Goal: Information Seeking & Learning: Check status

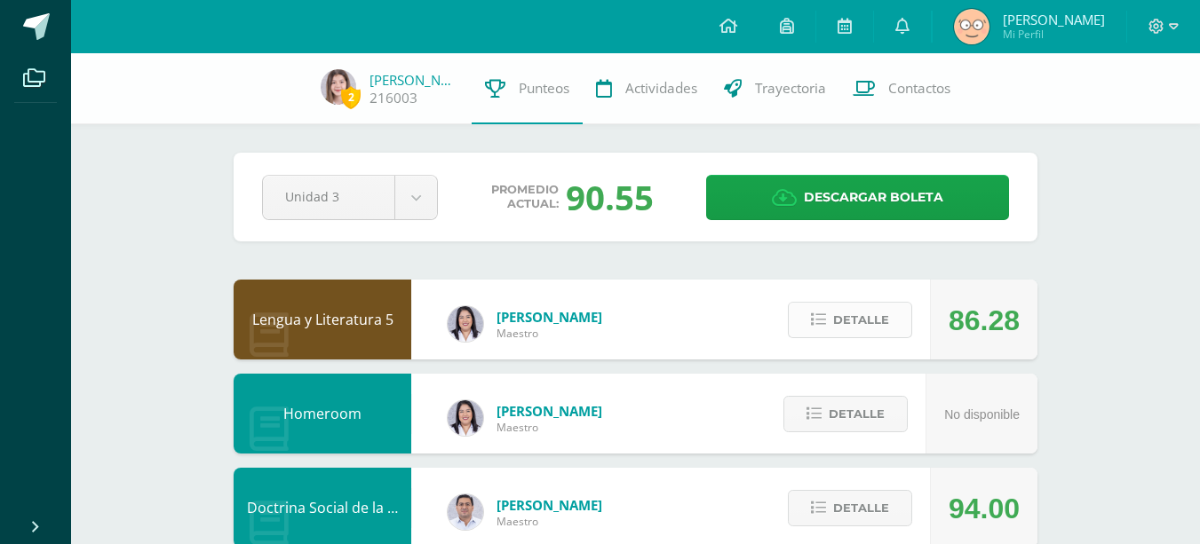
click at [838, 326] on span "Detalle" at bounding box center [861, 320] width 56 height 33
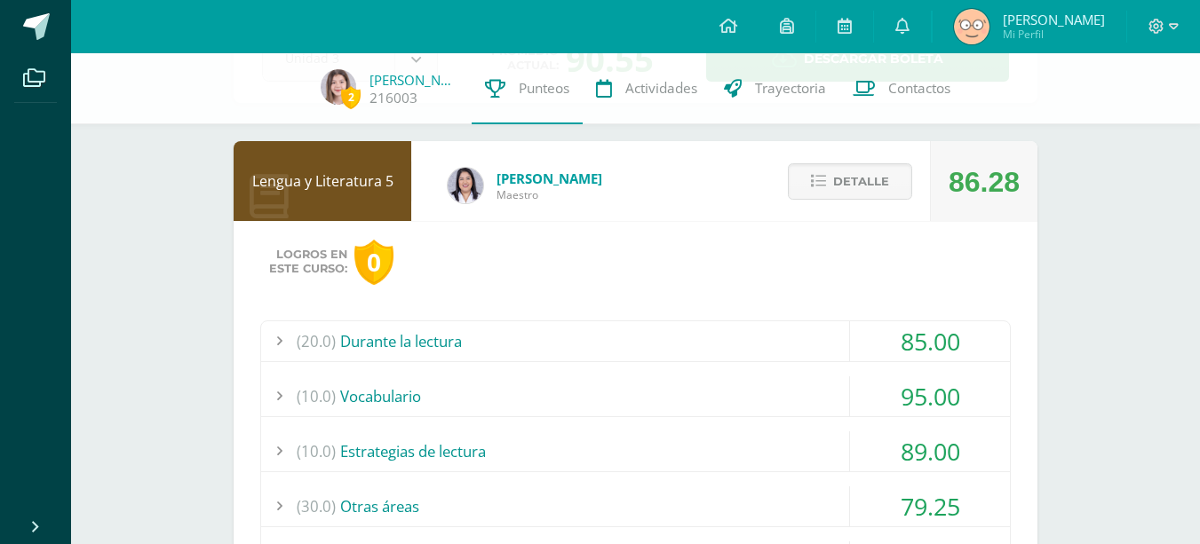
scroll to position [89, 0]
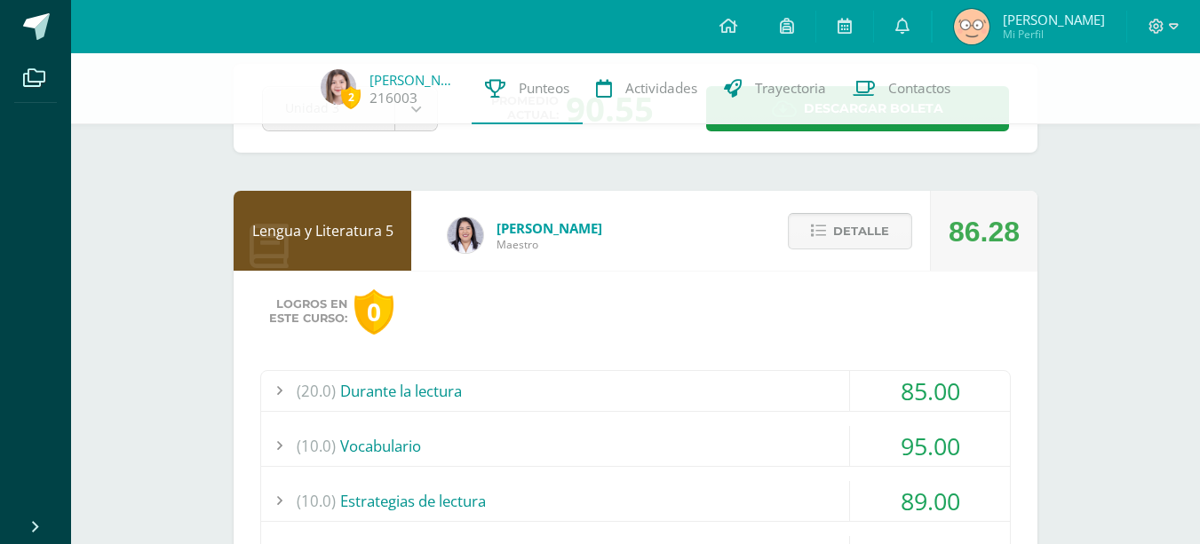
click at [862, 226] on span "Detalle" at bounding box center [861, 231] width 56 height 33
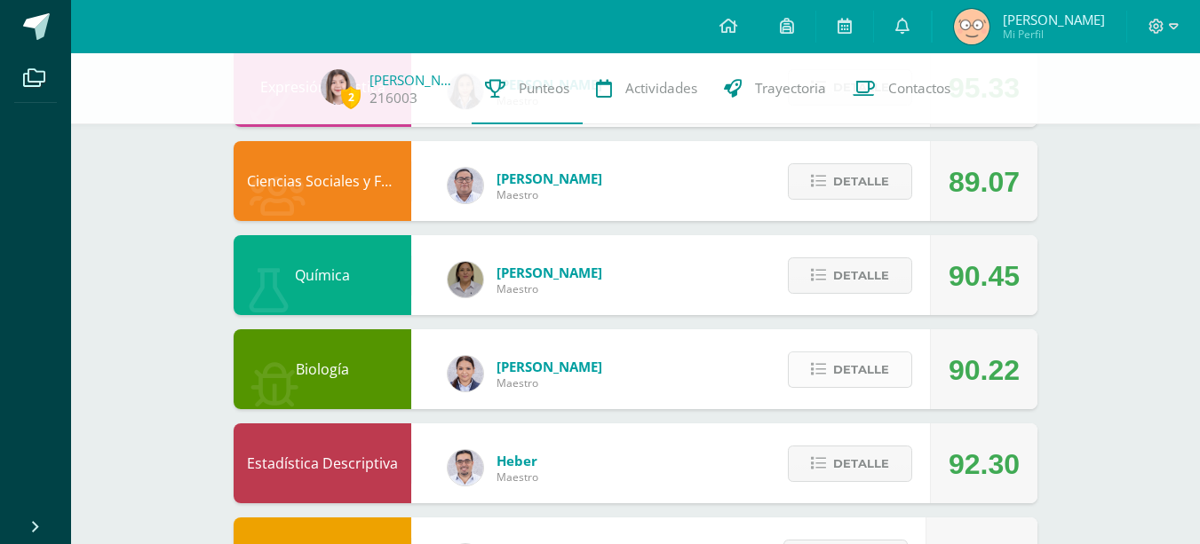
scroll to position [803, 0]
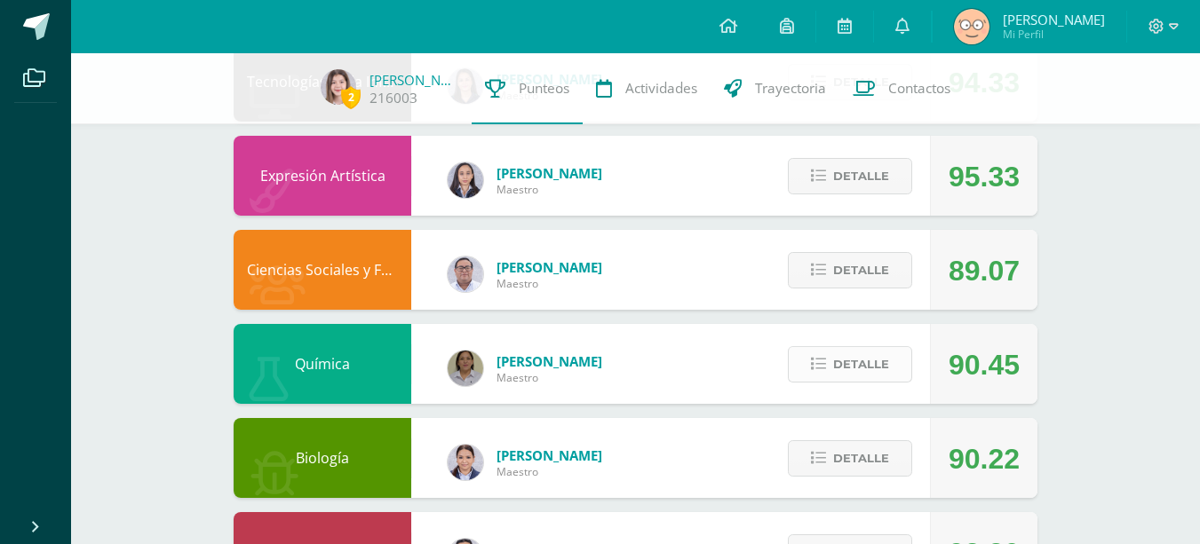
click at [832, 360] on button "Detalle" at bounding box center [850, 364] width 124 height 36
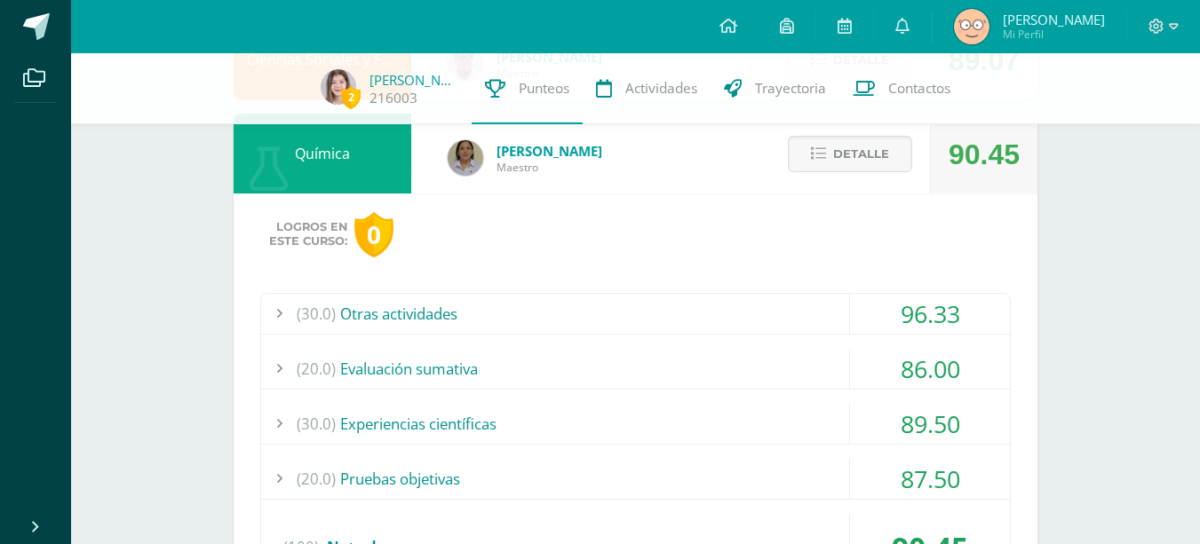
scroll to position [891, 0]
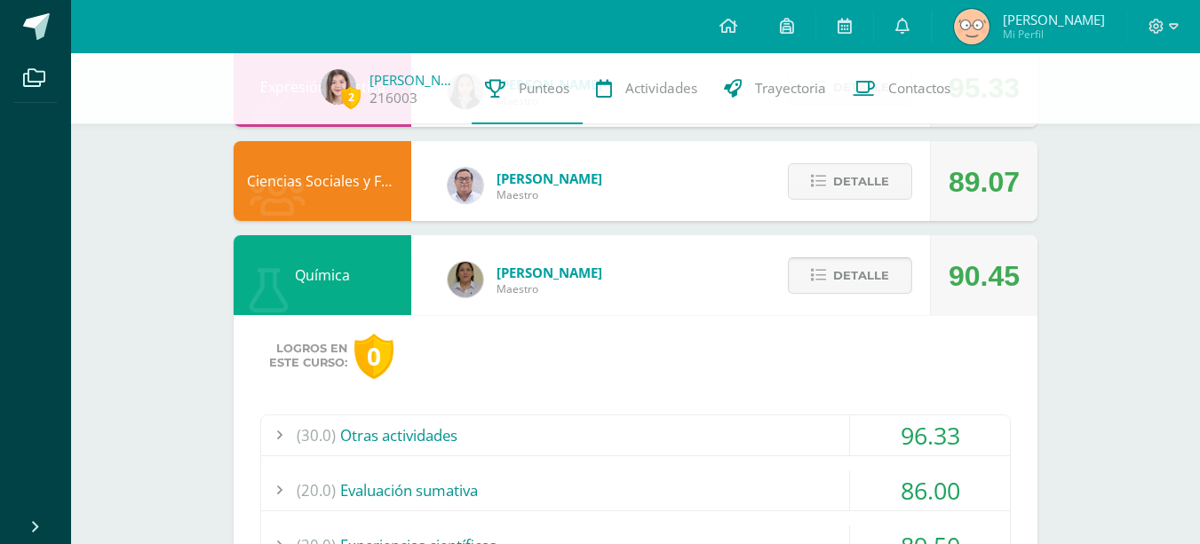
click at [835, 283] on span "Detalle" at bounding box center [861, 275] width 56 height 33
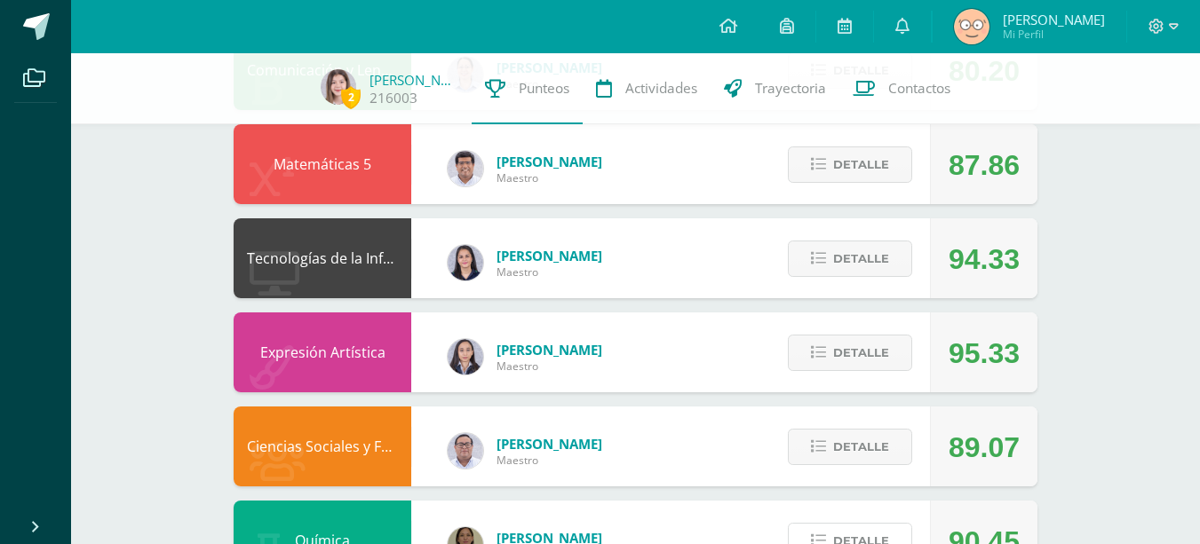
scroll to position [625, 0]
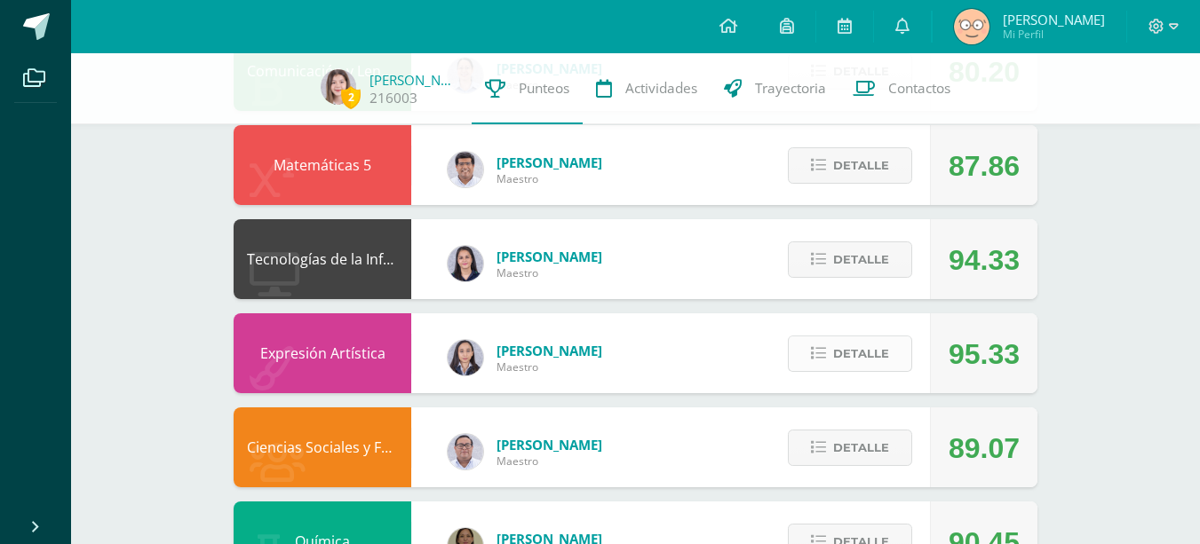
click at [864, 345] on span "Detalle" at bounding box center [861, 353] width 56 height 33
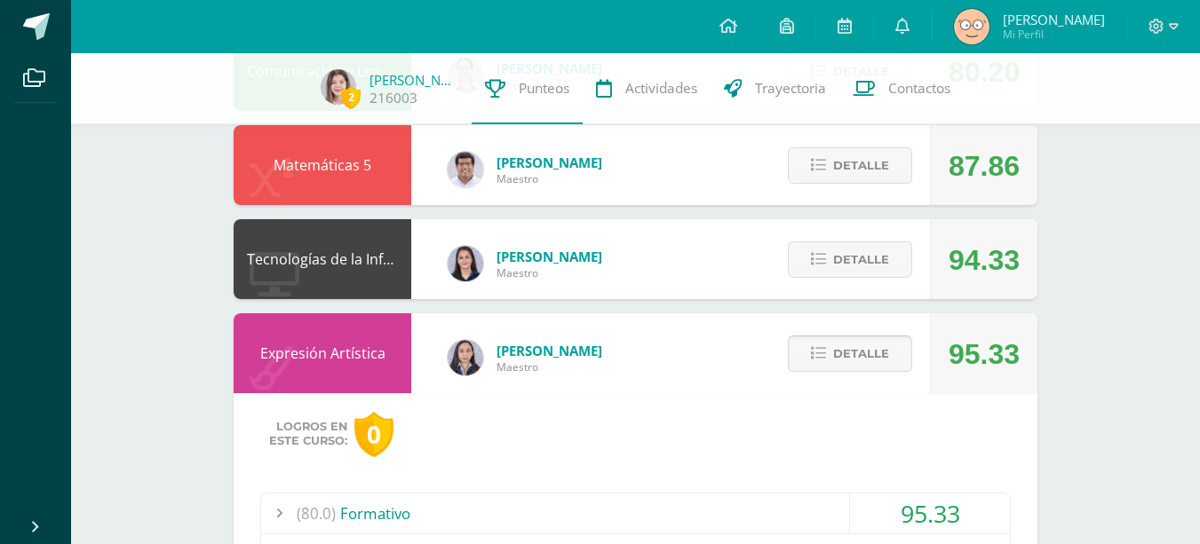
click at [852, 347] on span "Detalle" at bounding box center [861, 353] width 56 height 33
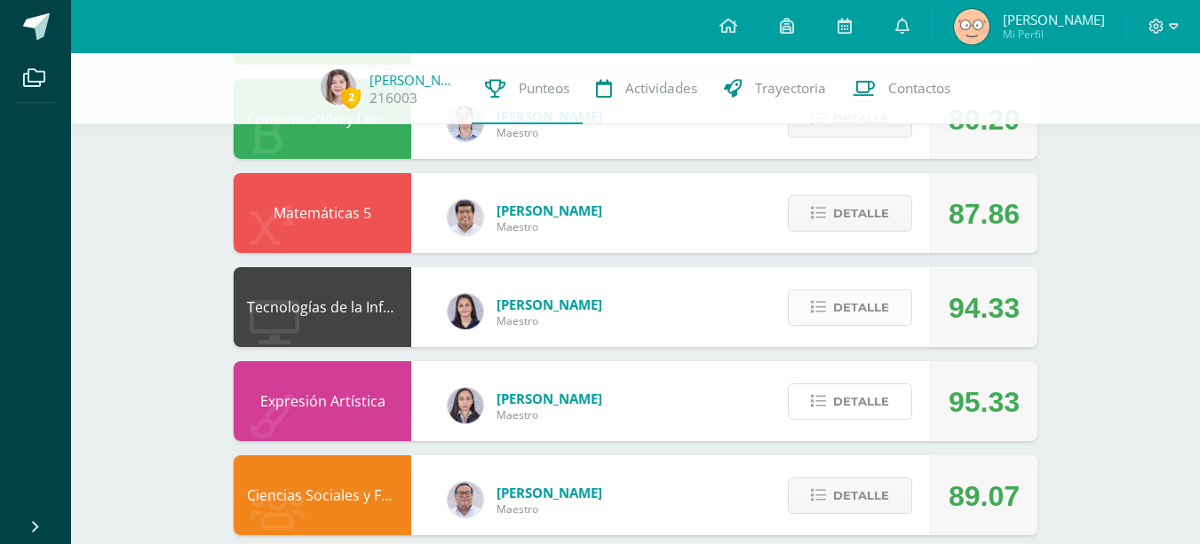
scroll to position [536, 0]
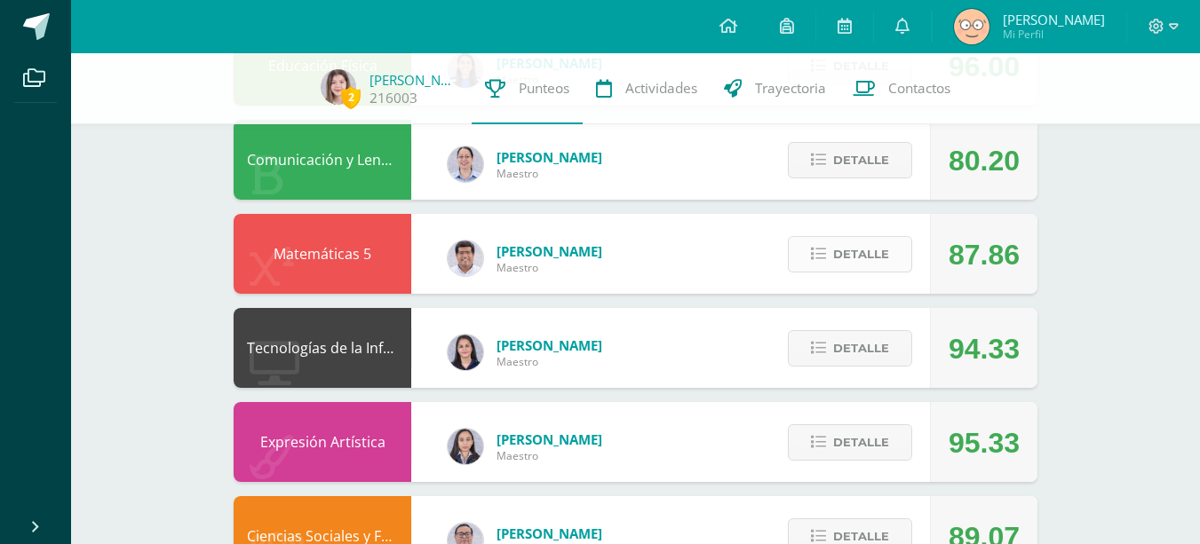
click at [821, 244] on button "Detalle" at bounding box center [850, 254] width 124 height 36
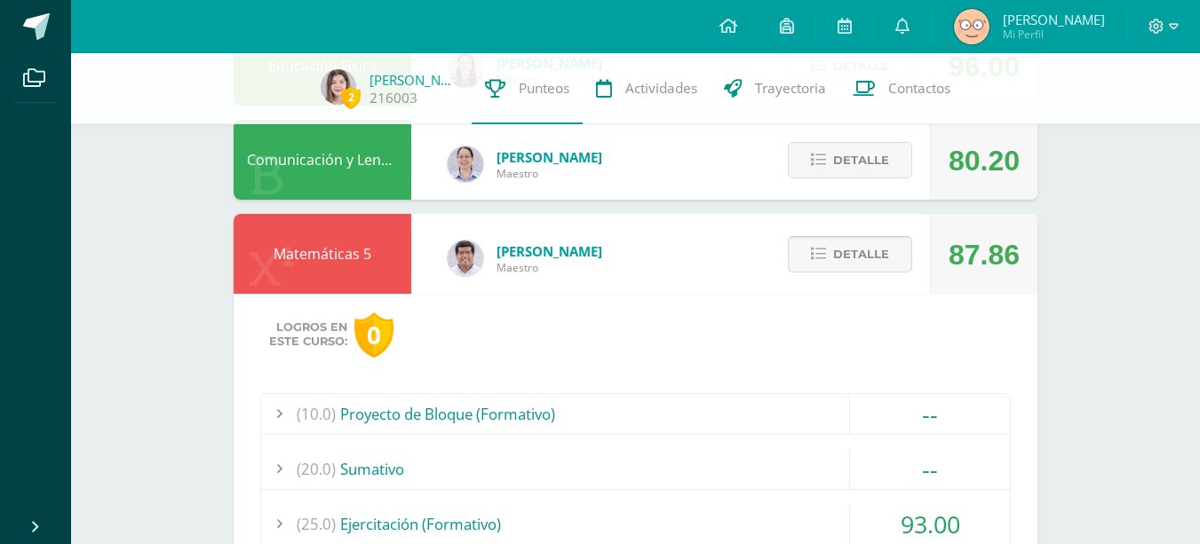
click at [858, 242] on span "Detalle" at bounding box center [861, 254] width 56 height 33
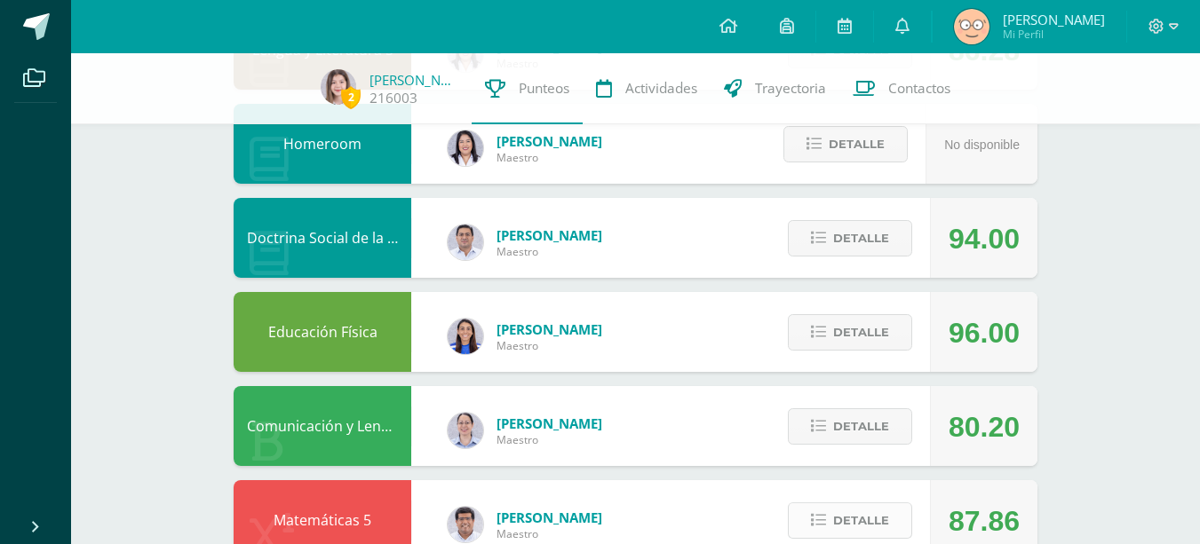
scroll to position [181, 0]
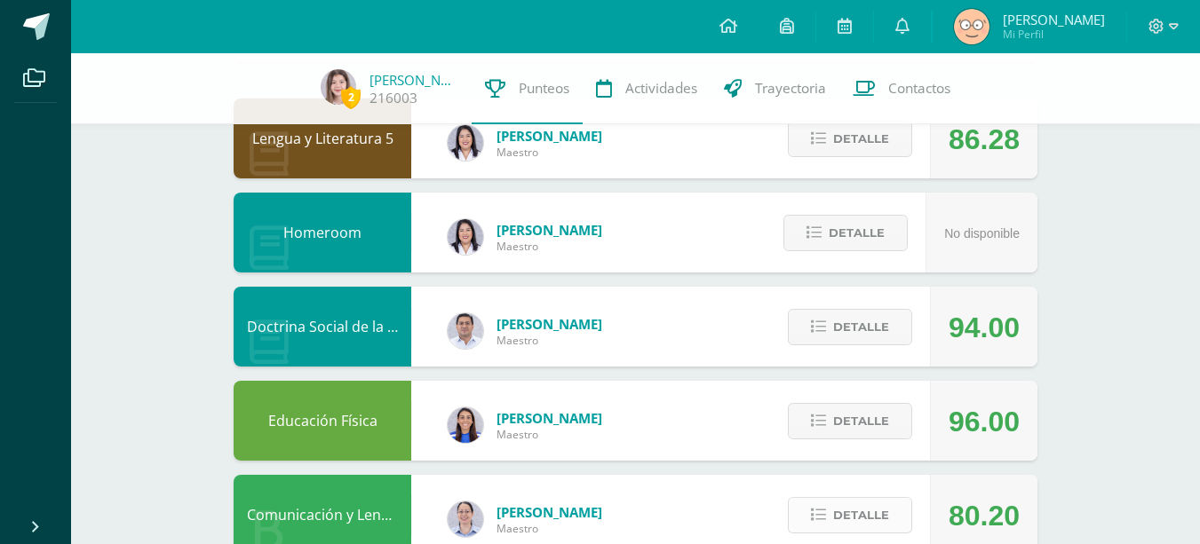
click at [836, 513] on span "Detalle" at bounding box center [861, 515] width 56 height 33
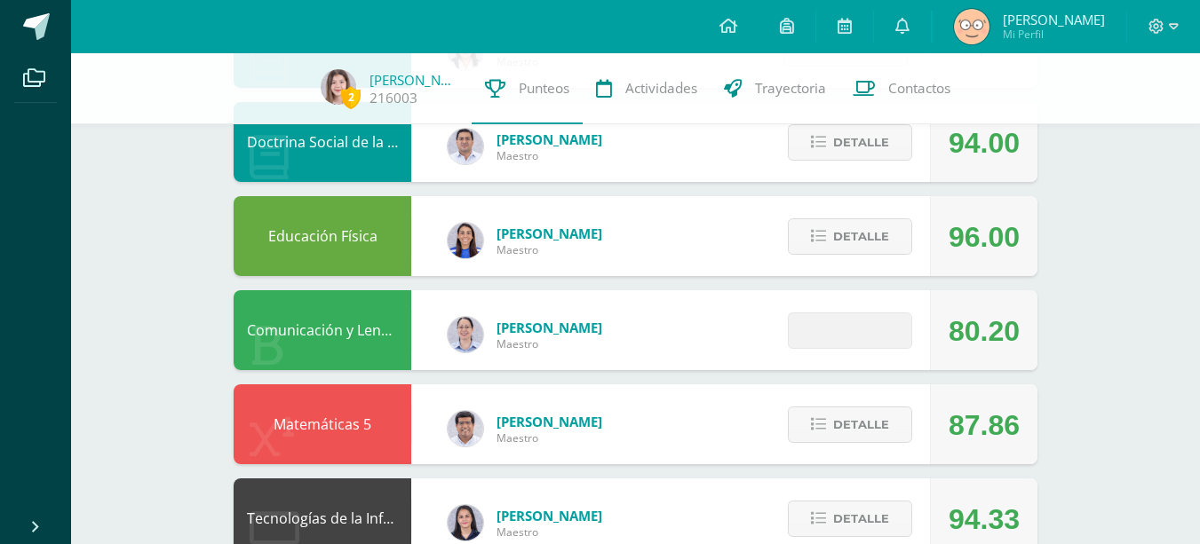
scroll to position [448, 0]
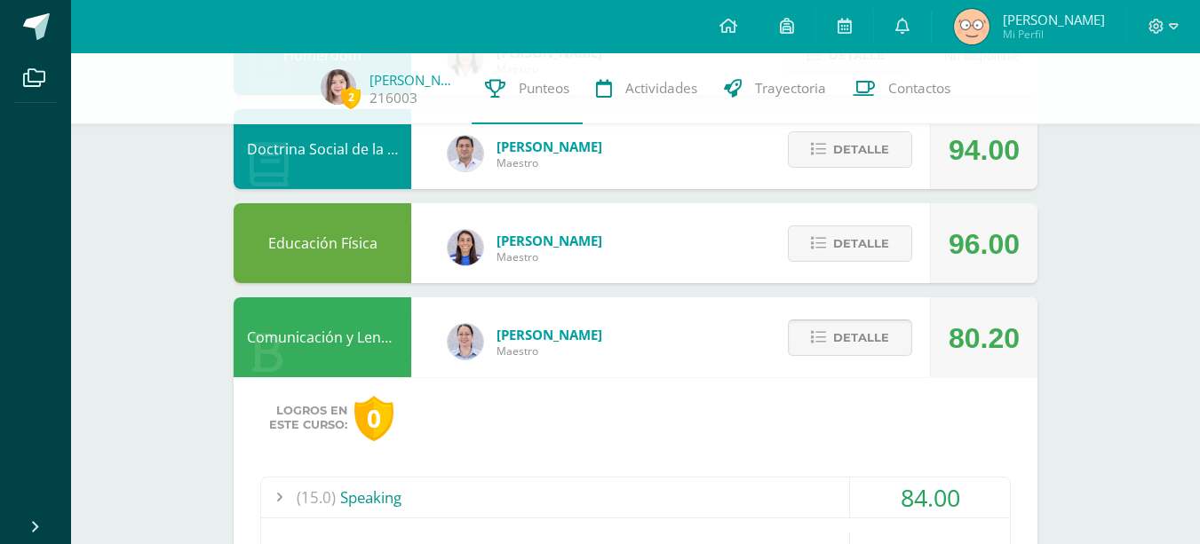
click at [835, 330] on span "Detalle" at bounding box center [861, 337] width 56 height 33
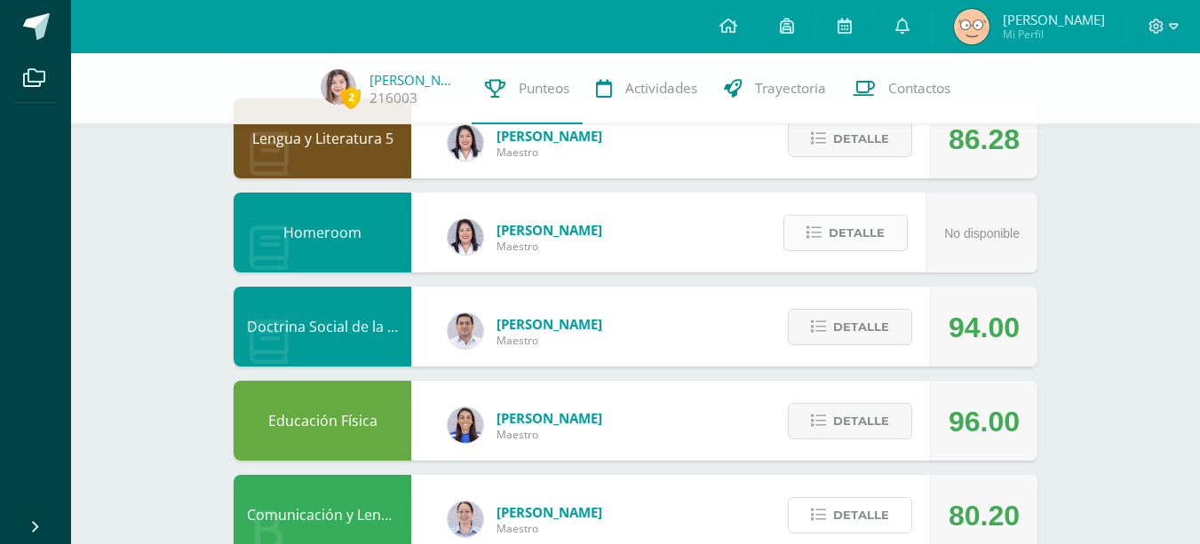
scroll to position [92, 0]
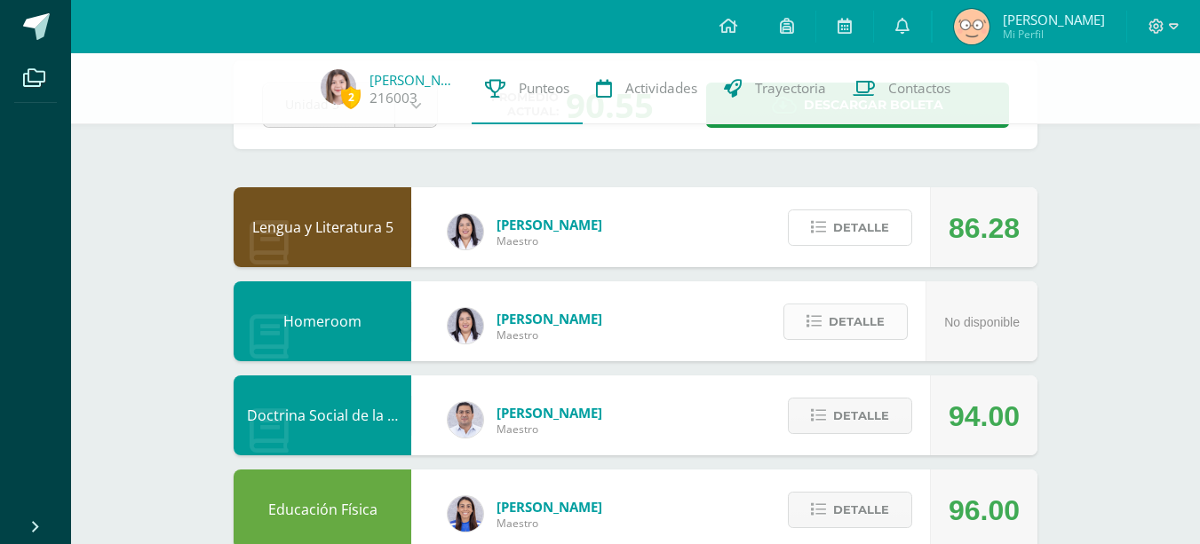
click at [830, 232] on button "Detalle" at bounding box center [850, 228] width 124 height 36
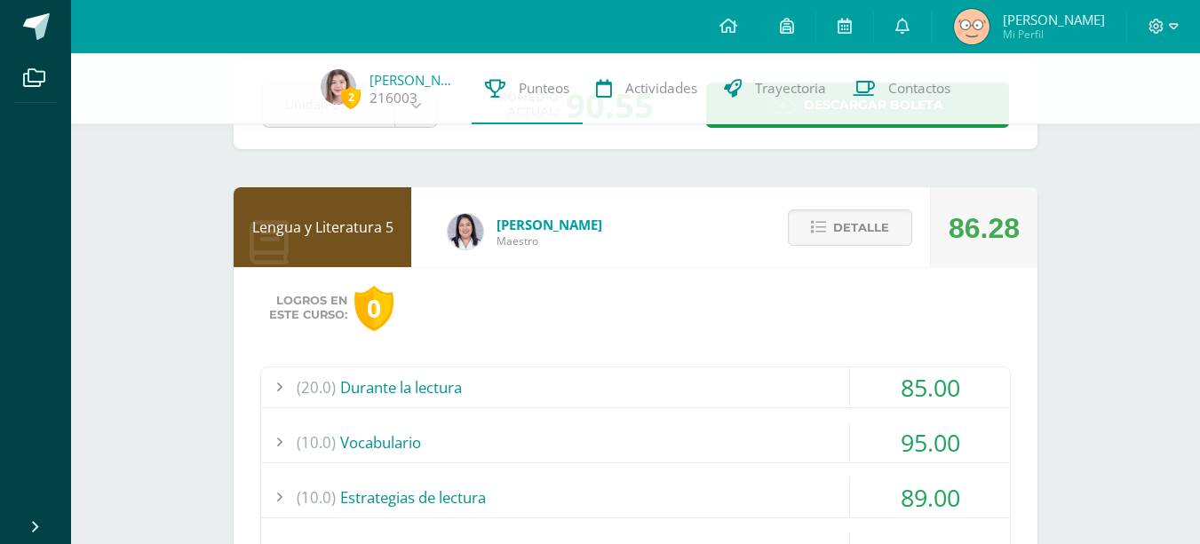
click at [655, 376] on div "(20.0) Durante la lectura" at bounding box center [635, 388] width 749 height 40
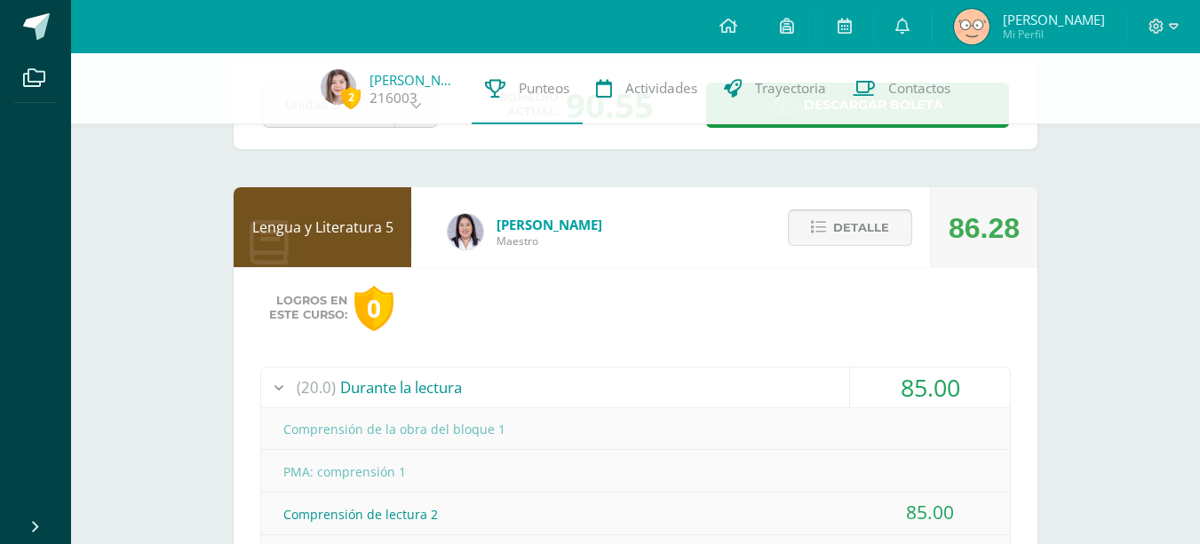
click at [830, 232] on button "Detalle" at bounding box center [850, 228] width 124 height 36
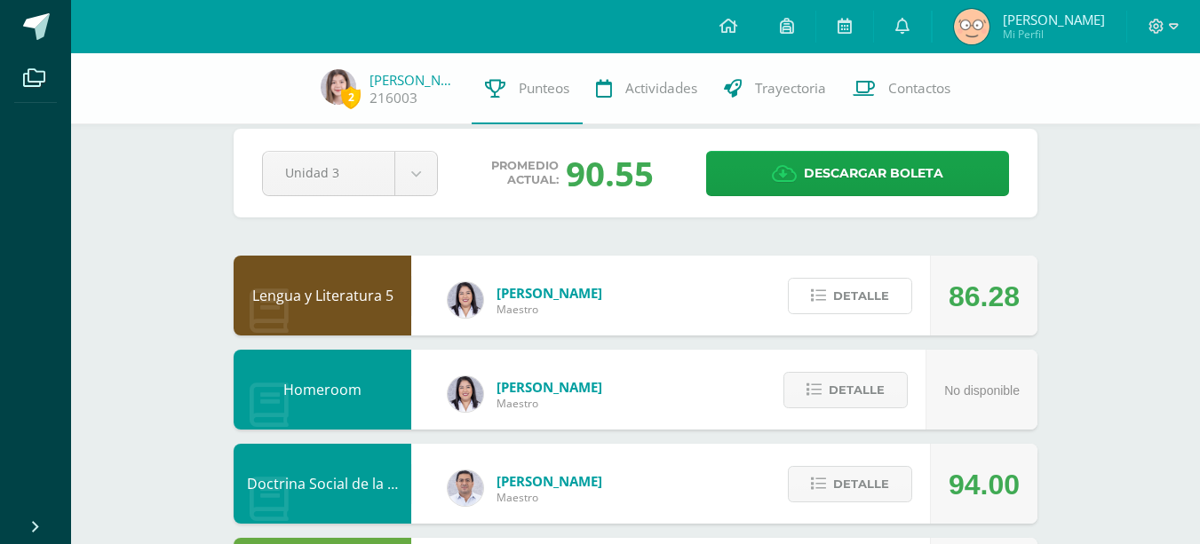
scroll to position [0, 0]
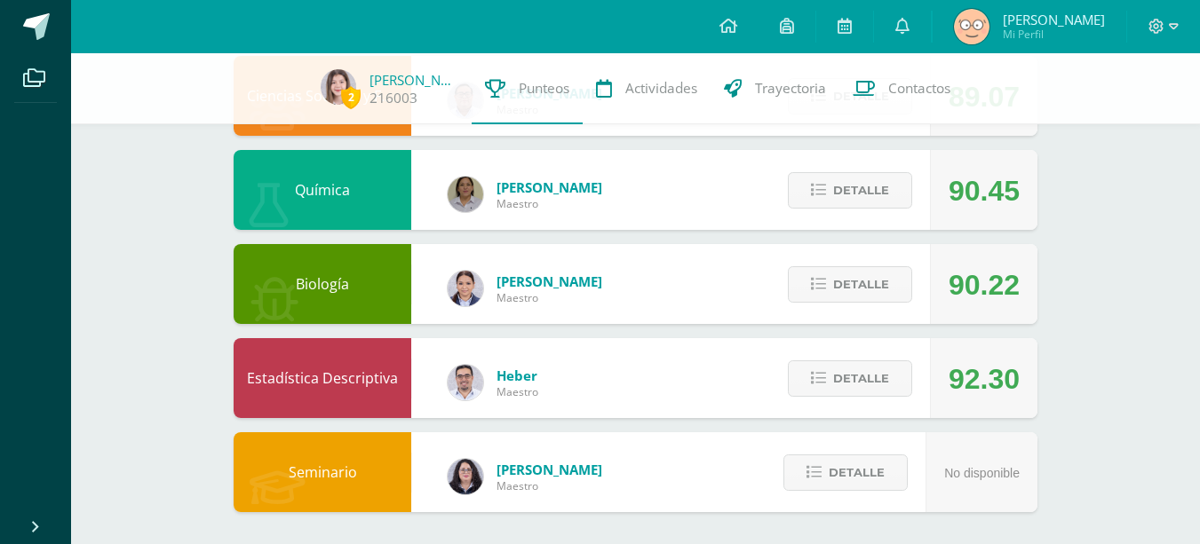
scroll to position [980, 0]
